Goal: Task Accomplishment & Management: Use online tool/utility

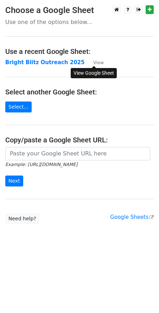
click at [98, 63] on small "View" at bounding box center [98, 62] width 11 height 5
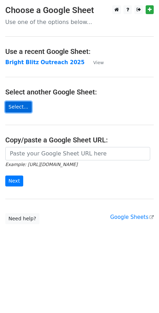
click at [17, 107] on link "Select..." at bounding box center [18, 106] width 26 height 11
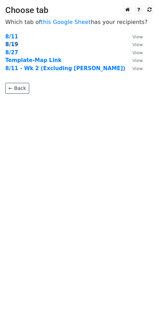
click at [15, 45] on strong "8/19" at bounding box center [11, 44] width 13 height 6
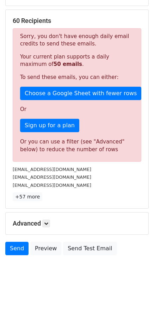
scroll to position [126, 0]
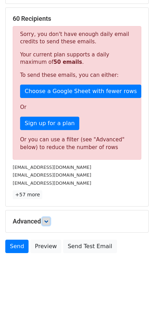
click at [46, 222] on icon at bounding box center [46, 221] width 4 height 4
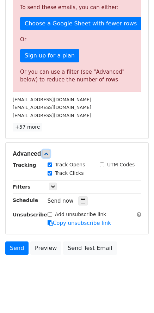
scroll to position [195, 0]
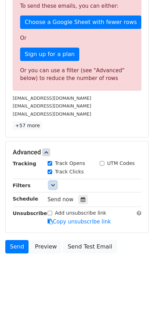
click at [52, 186] on icon at bounding box center [53, 185] width 4 height 4
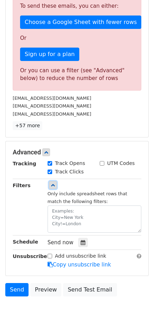
click at [52, 186] on icon at bounding box center [53, 185] width 4 height 4
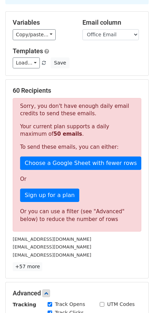
scroll to position [0, 0]
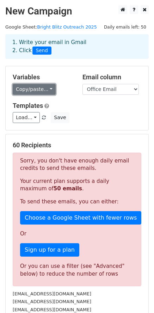
click at [32, 94] on link "Copy/paste..." at bounding box center [34, 89] width 43 height 11
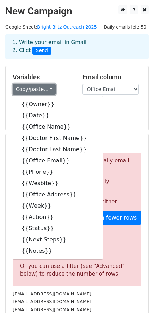
click at [32, 92] on link "Copy/paste..." at bounding box center [34, 89] width 43 height 11
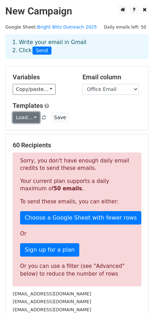
click at [30, 115] on link "Load..." at bounding box center [26, 117] width 27 height 11
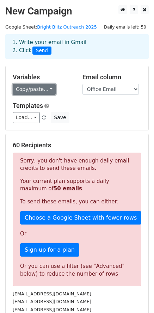
click at [38, 88] on link "Copy/paste..." at bounding box center [34, 89] width 43 height 11
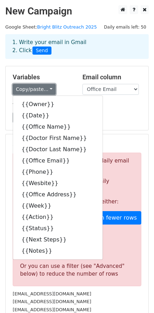
click at [38, 88] on link "Copy/paste..." at bounding box center [34, 89] width 43 height 11
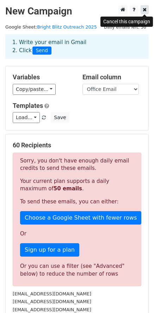
click at [143, 10] on icon at bounding box center [145, 9] width 4 height 5
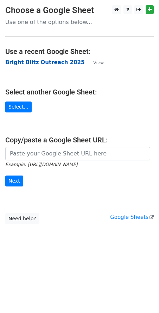
click at [31, 64] on strong "Bright Blitz Outreach 2025" at bounding box center [44, 62] width 79 height 6
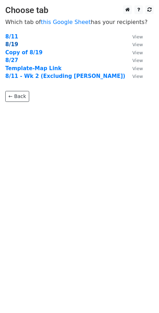
click at [13, 45] on strong "8/19" at bounding box center [11, 44] width 13 height 6
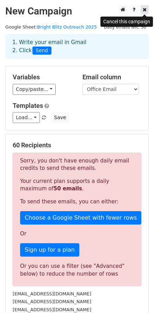
click at [146, 9] on link at bounding box center [144, 9] width 8 height 9
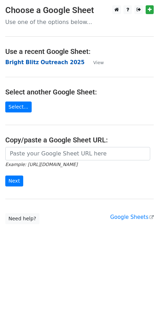
click at [40, 61] on strong "Bright Blitz Outreach 2025" at bounding box center [44, 62] width 79 height 6
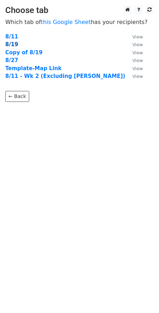
click at [15, 46] on strong "8/19" at bounding box center [11, 44] width 13 height 6
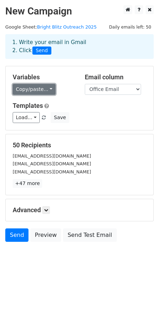
click at [44, 91] on link "Copy/paste..." at bounding box center [34, 89] width 43 height 11
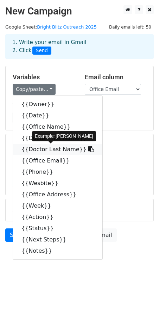
click at [88, 150] on icon at bounding box center [91, 149] width 6 height 6
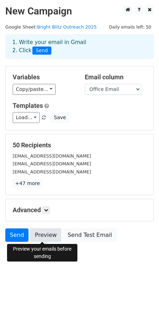
click at [45, 236] on link "Preview" at bounding box center [45, 234] width 31 height 13
click at [48, 233] on link "Preview" at bounding box center [45, 234] width 31 height 13
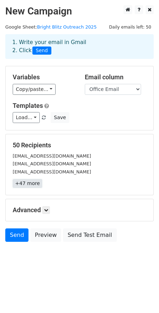
click at [30, 185] on link "+47 more" at bounding box center [28, 183] width 30 height 9
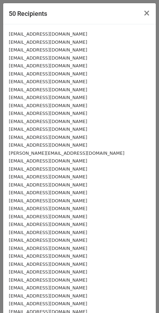
scroll to position [147, 0]
